Goal: Task Accomplishment & Management: Manage account settings

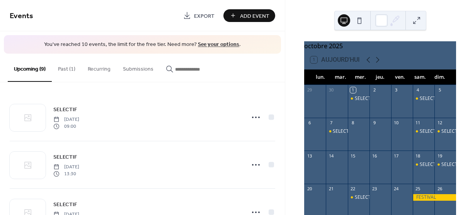
click at [61, 68] on button "Past (1)" at bounding box center [67, 67] width 30 height 27
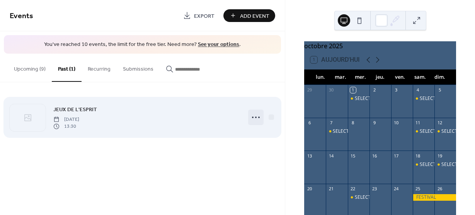
click at [254, 118] on icon at bounding box center [255, 117] width 12 height 12
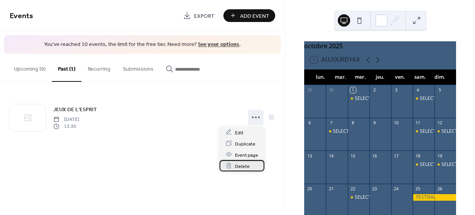
click at [241, 168] on span "Delete" at bounding box center [242, 166] width 15 height 8
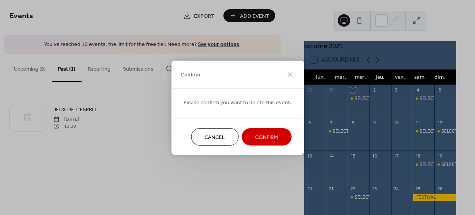
click at [263, 138] on span "Confirm" at bounding box center [266, 137] width 23 height 8
